Goal: Transaction & Acquisition: Purchase product/service

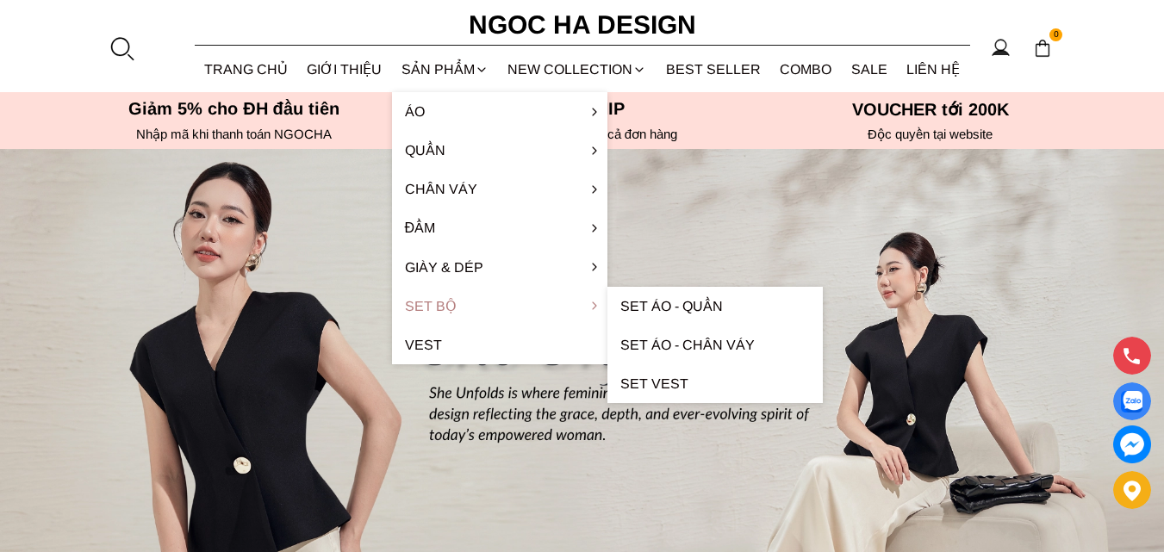
click at [438, 303] on link "Set Bộ" at bounding box center [499, 306] width 215 height 39
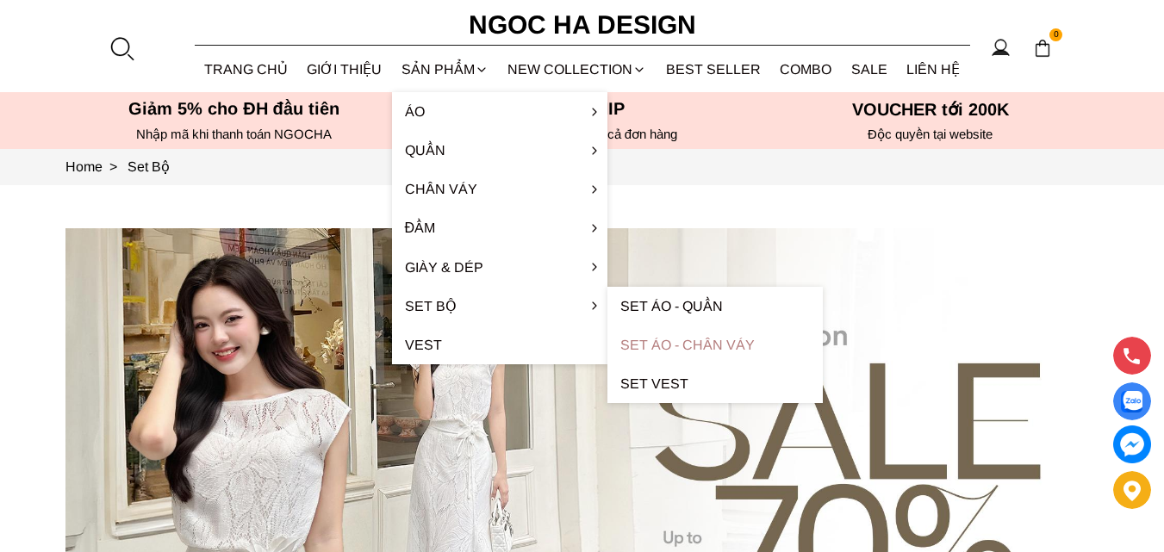
click at [635, 341] on link "Set Áo - Chân váy" at bounding box center [714, 345] width 215 height 39
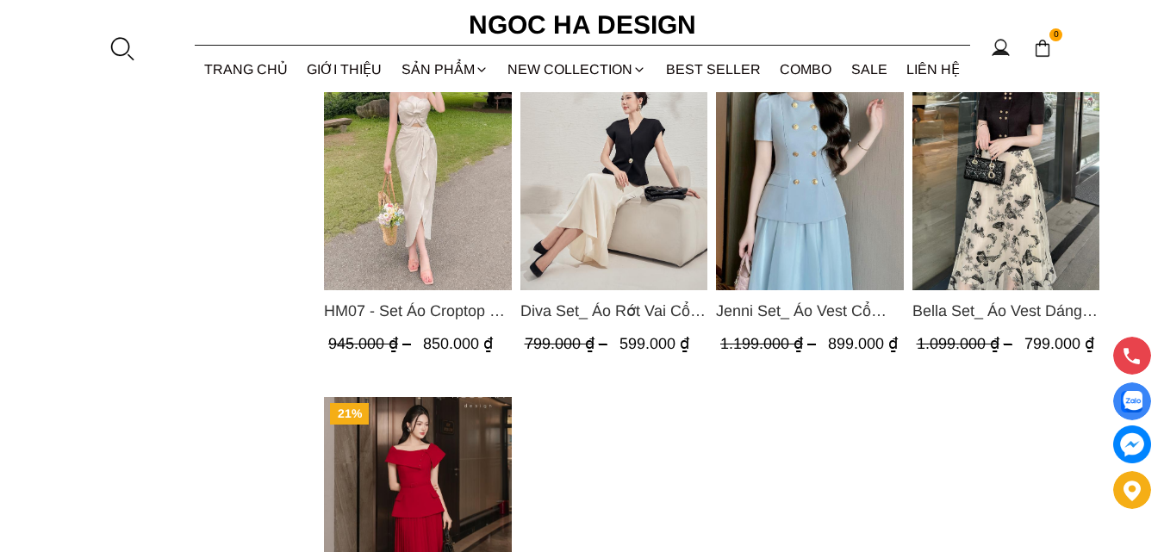
scroll to position [1550, 0]
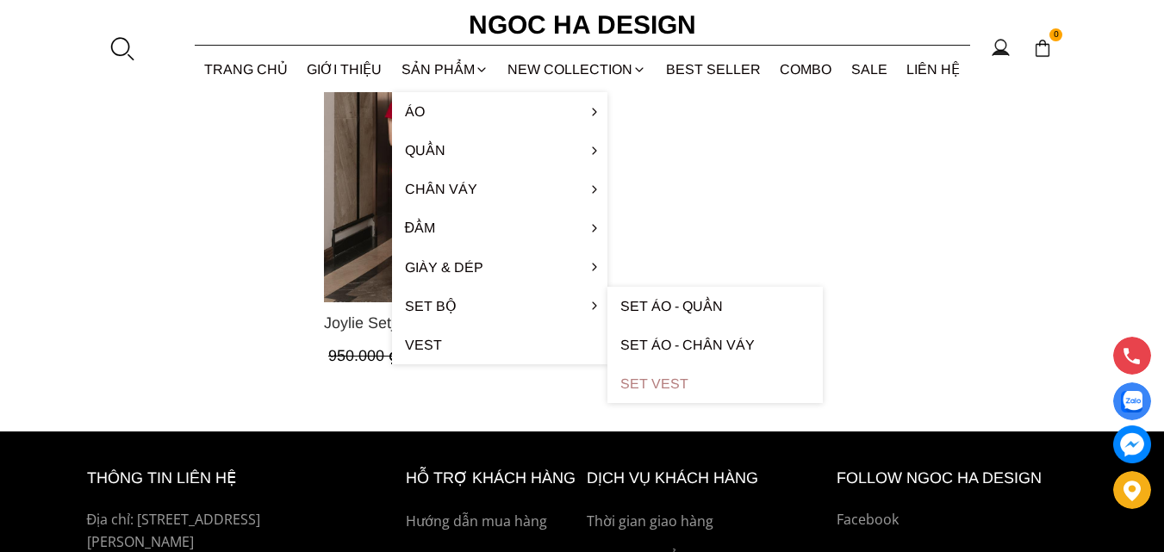
click at [637, 382] on link "Set Vest" at bounding box center [714, 383] width 215 height 39
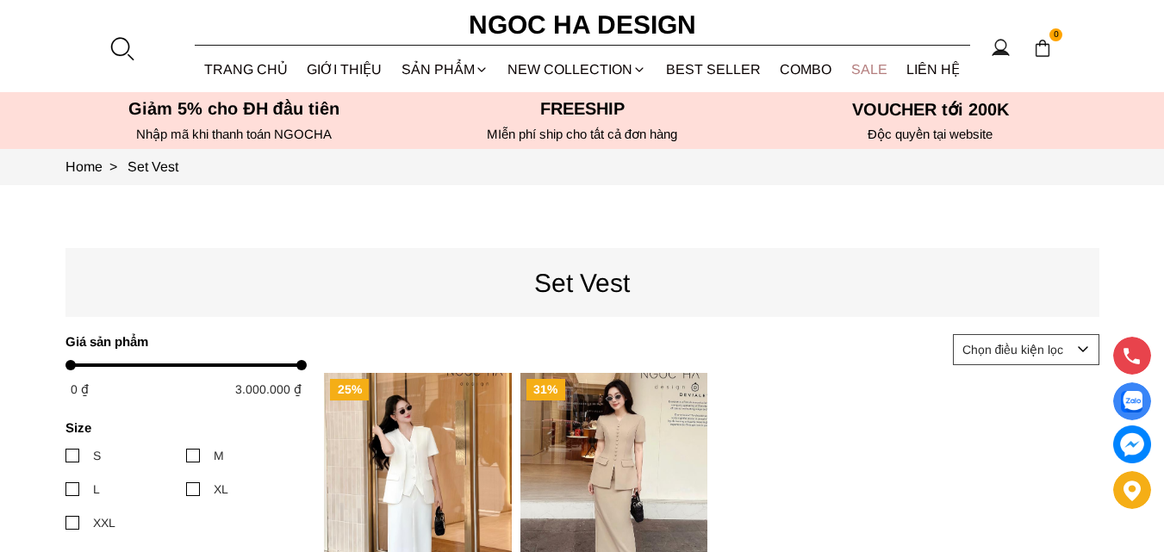
click at [879, 68] on link "SALE" at bounding box center [870, 70] width 56 height 46
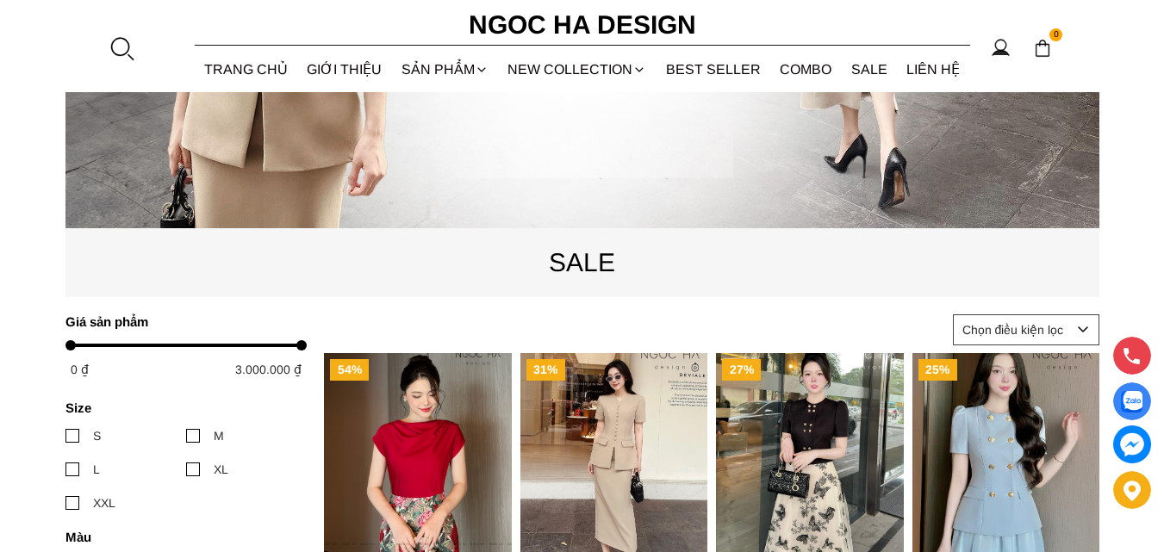
scroll to position [775, 0]
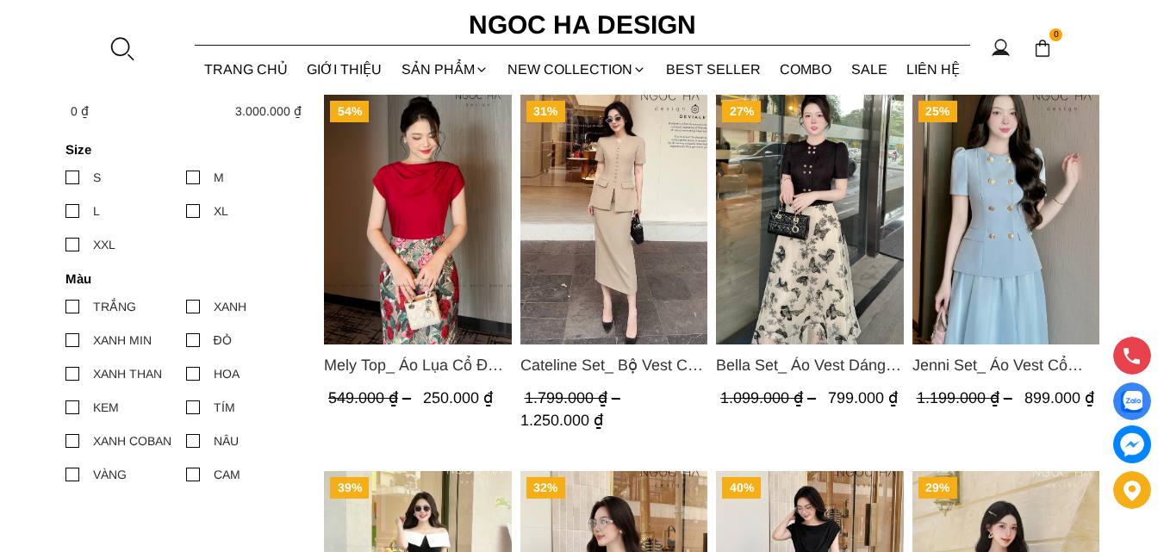
click at [1019, 362] on span "Jenni Set_ Áo Vest Cổ Tròn Đính Cúc, Chân Váy Tơ Màu Xanh A1051+CV132" at bounding box center [1005, 365] width 188 height 24
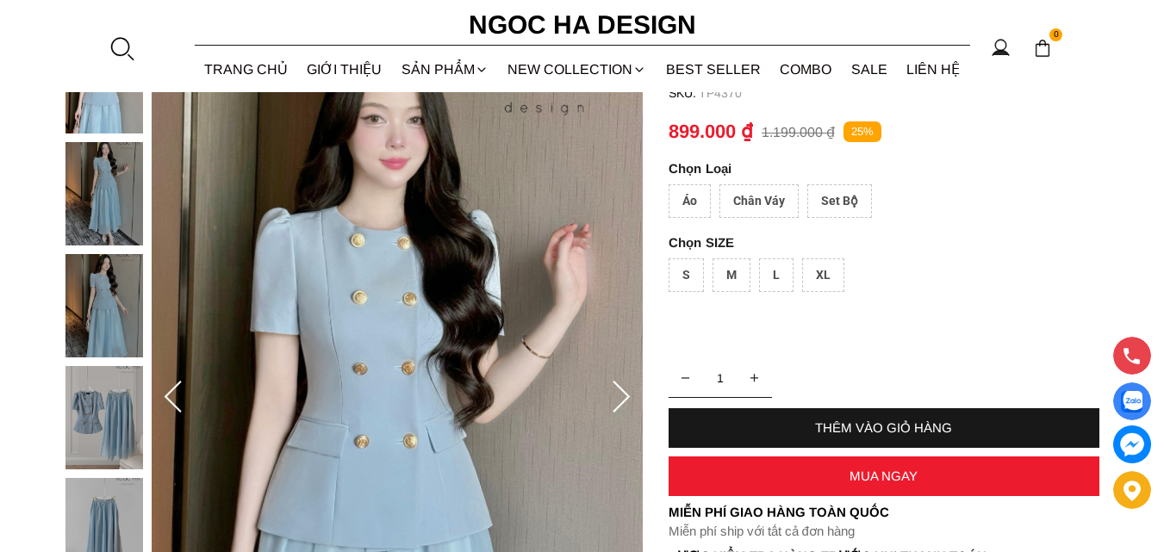
scroll to position [86, 0]
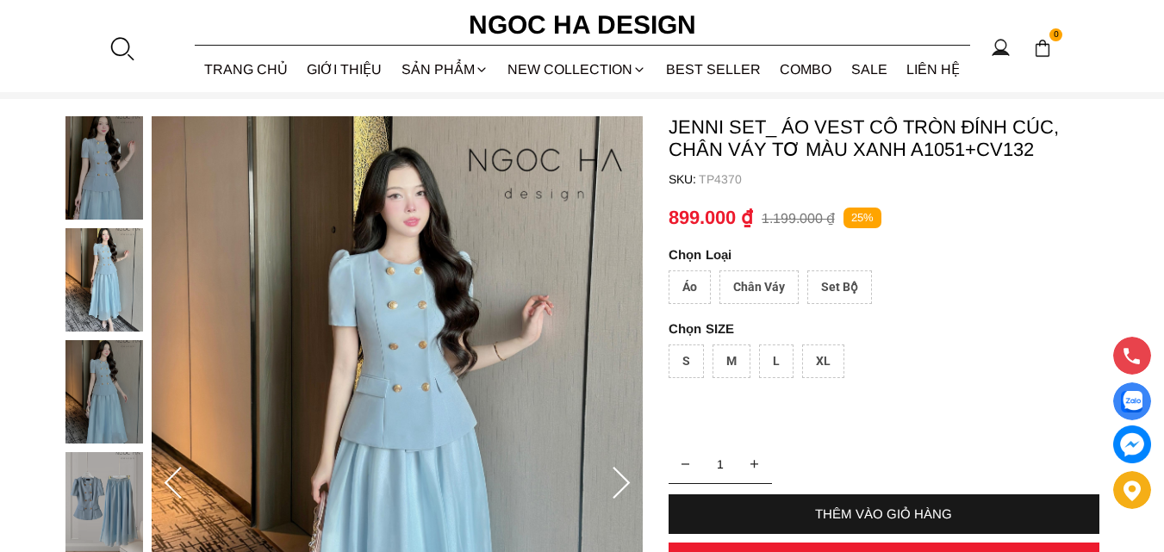
click at [109, 270] on img at bounding box center [104, 279] width 78 height 103
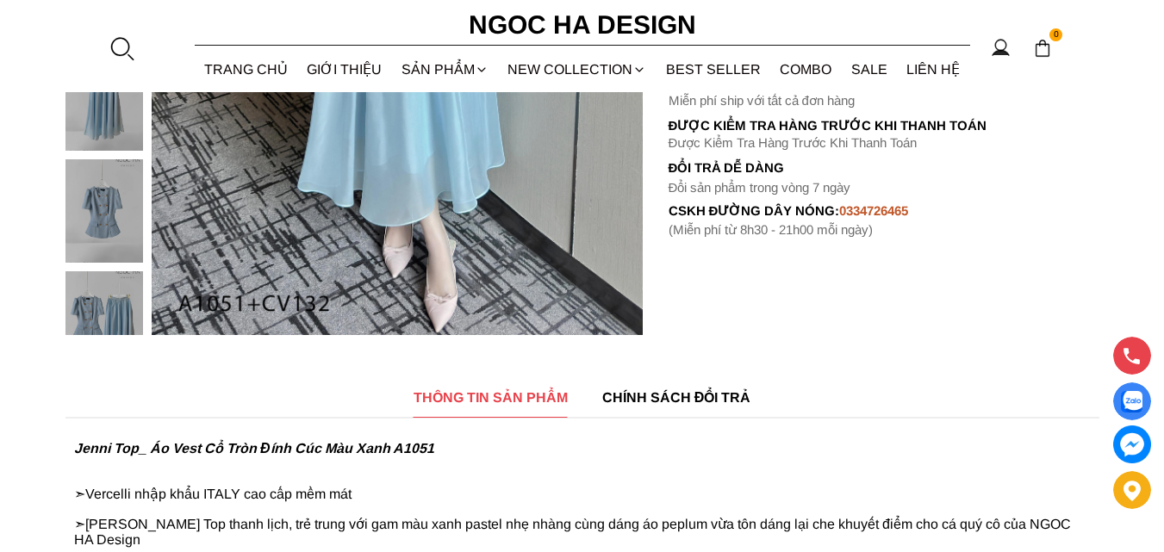
scroll to position [689, 0]
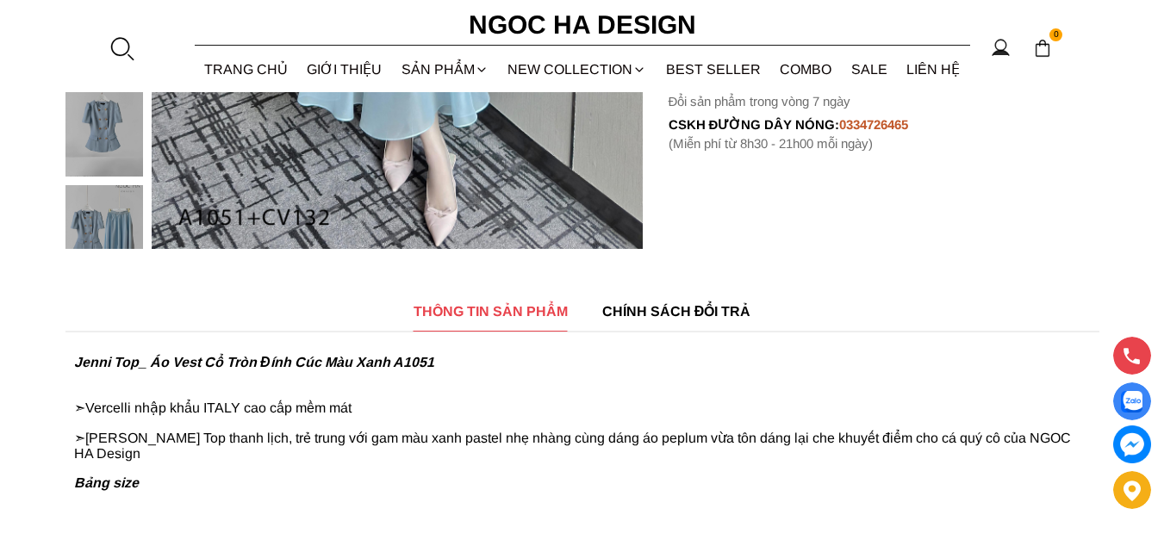
click at [104, 216] on img at bounding box center [104, 236] width 78 height 103
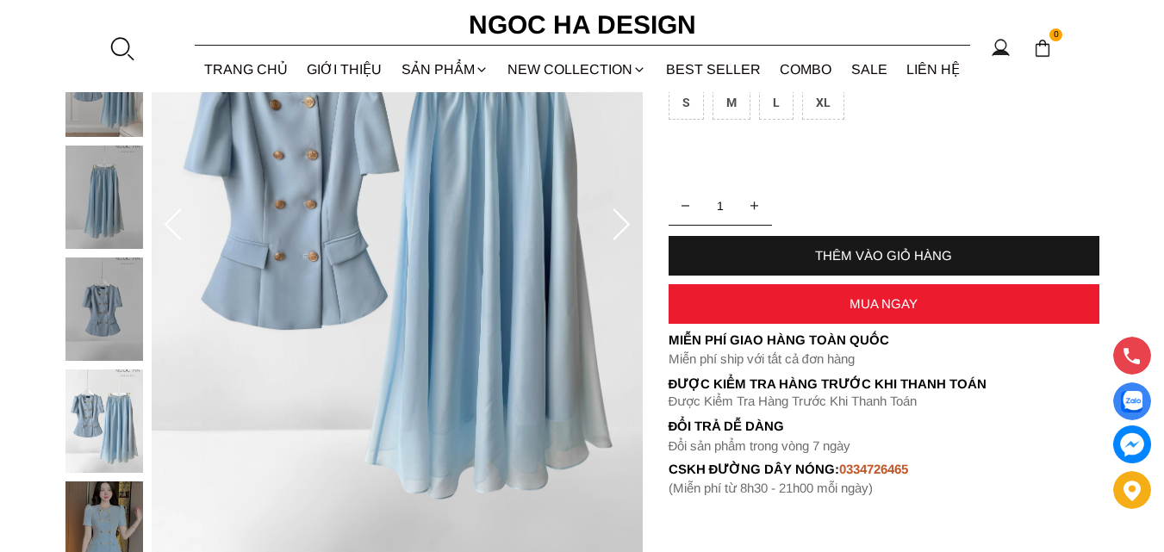
scroll to position [258, 0]
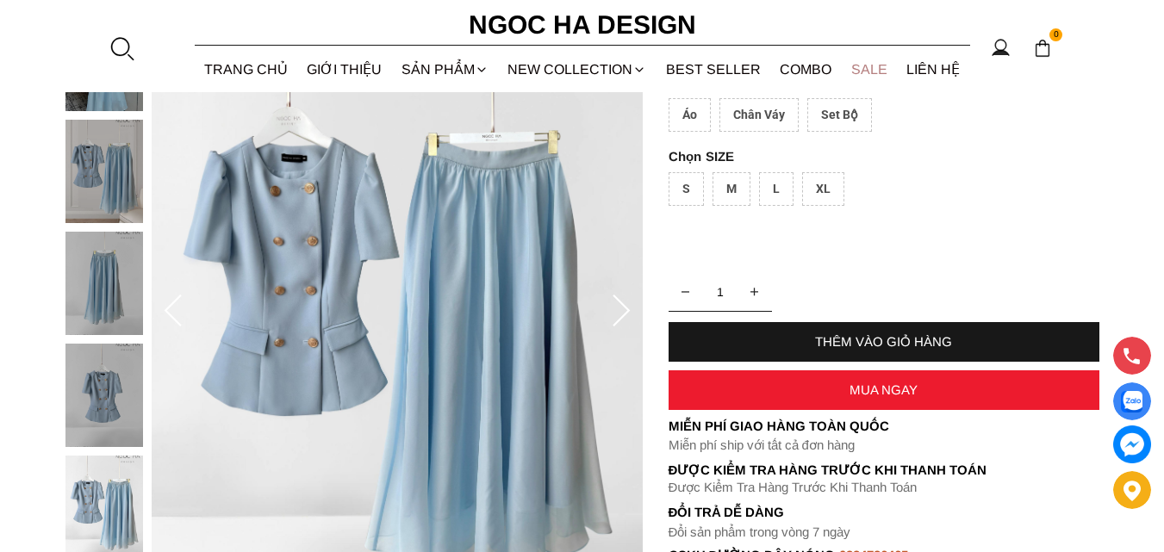
click at [881, 75] on link "SALE" at bounding box center [870, 70] width 56 height 46
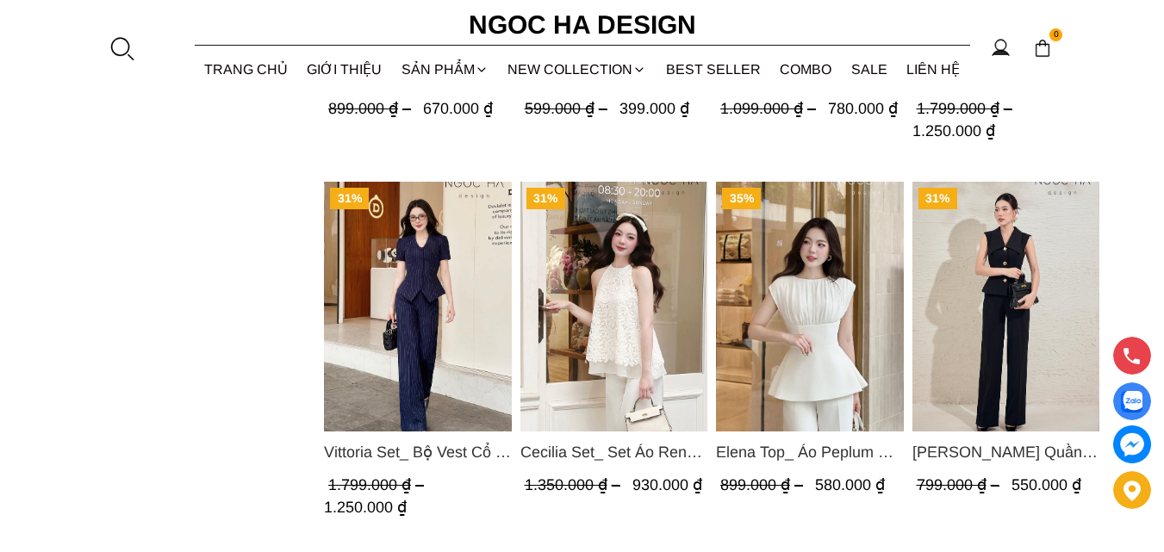
scroll to position [2240, 0]
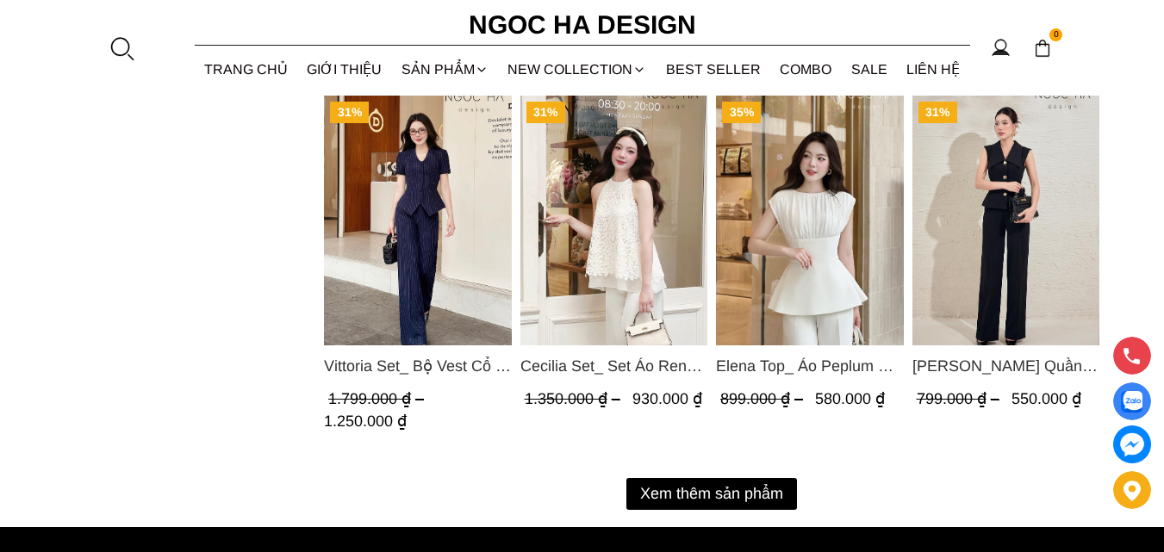
click at [713, 487] on button "Xem thêm sản phẩm" at bounding box center [711, 494] width 171 height 32
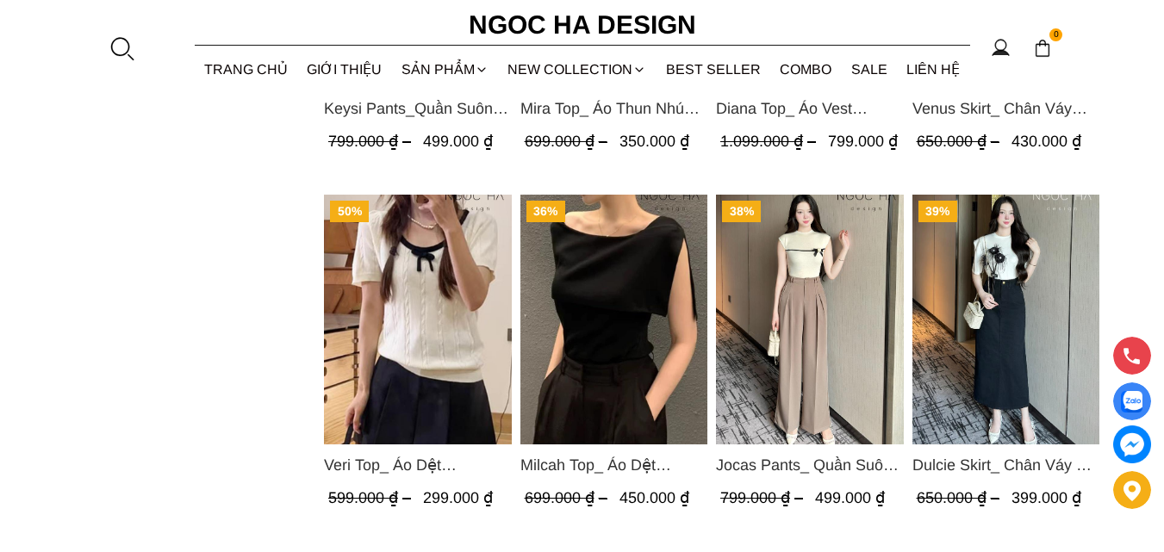
scroll to position [4048, 0]
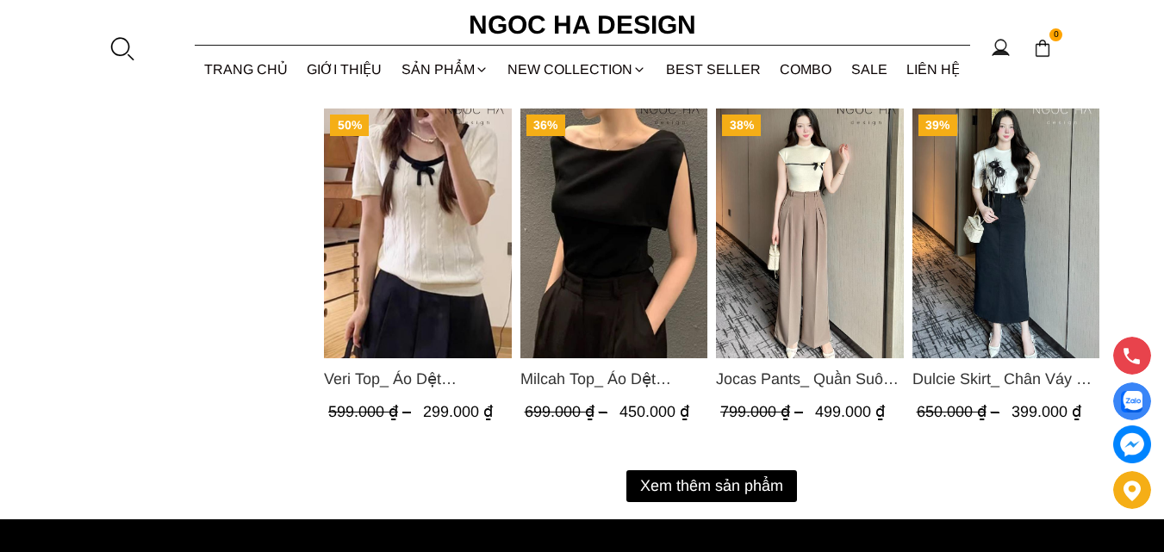
click at [671, 484] on button "Xem thêm sản phẩm" at bounding box center [711, 486] width 171 height 32
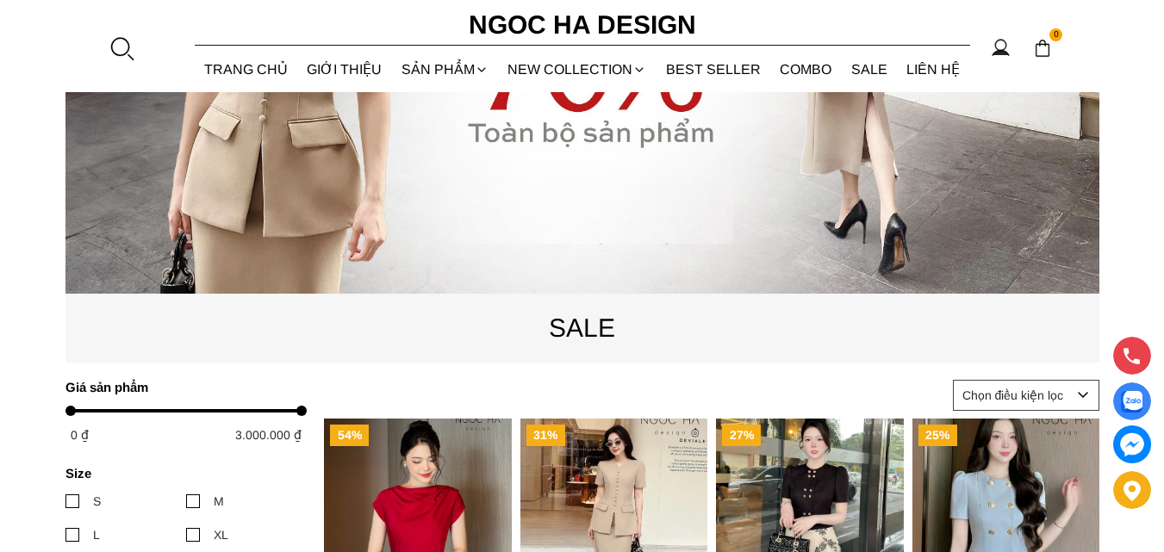
scroll to position [365, 0]
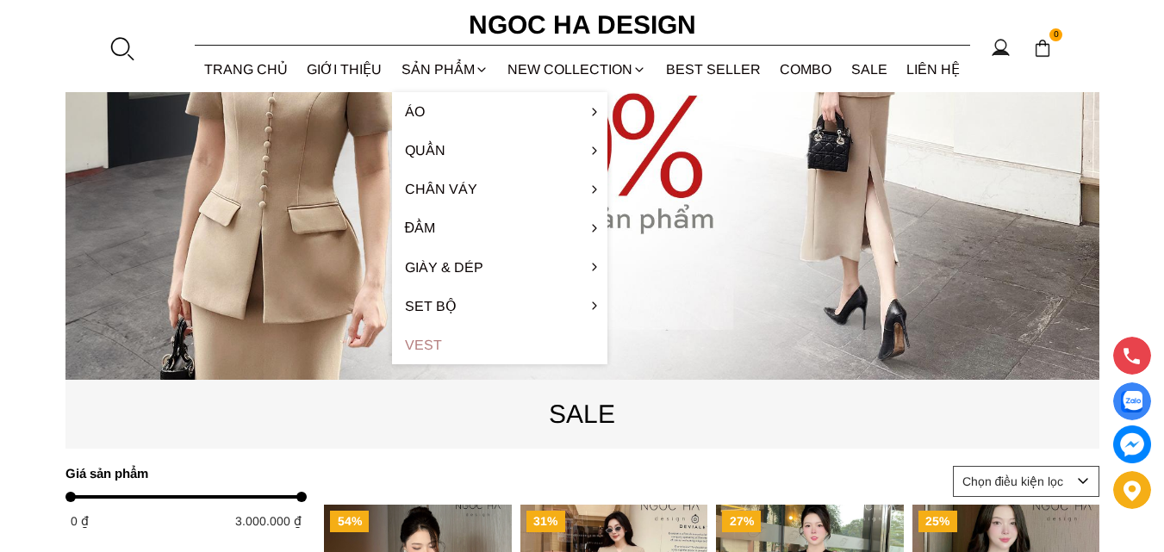
click at [440, 347] on link "Vest" at bounding box center [499, 345] width 215 height 39
